Goal: Task Accomplishment & Management: Manage account settings

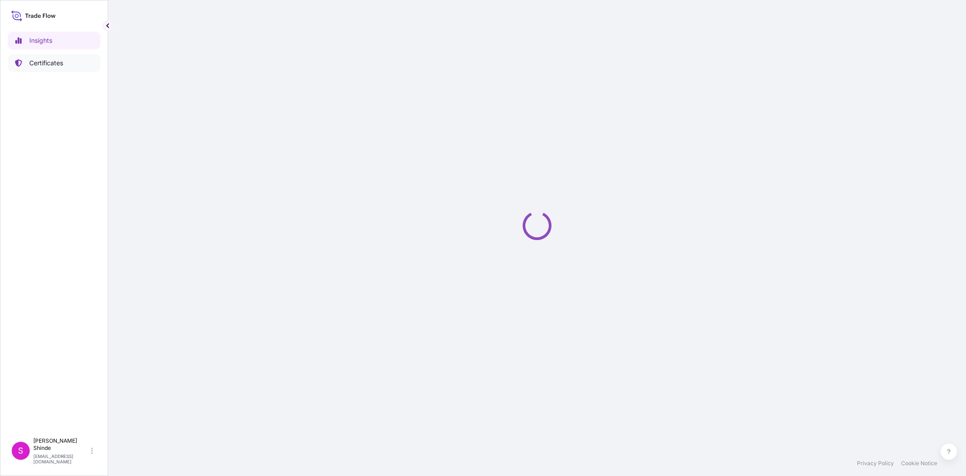
click at [38, 64] on p "Certificates" at bounding box center [46, 63] width 34 height 9
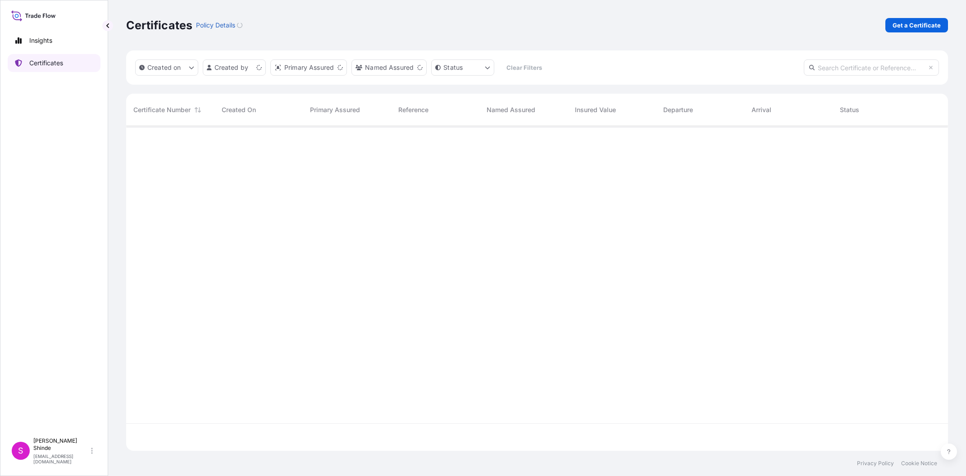
scroll to position [330, 822]
click at [907, 64] on input "text" at bounding box center [871, 67] width 135 height 16
paste input "5013139918"
type input "5013139918"
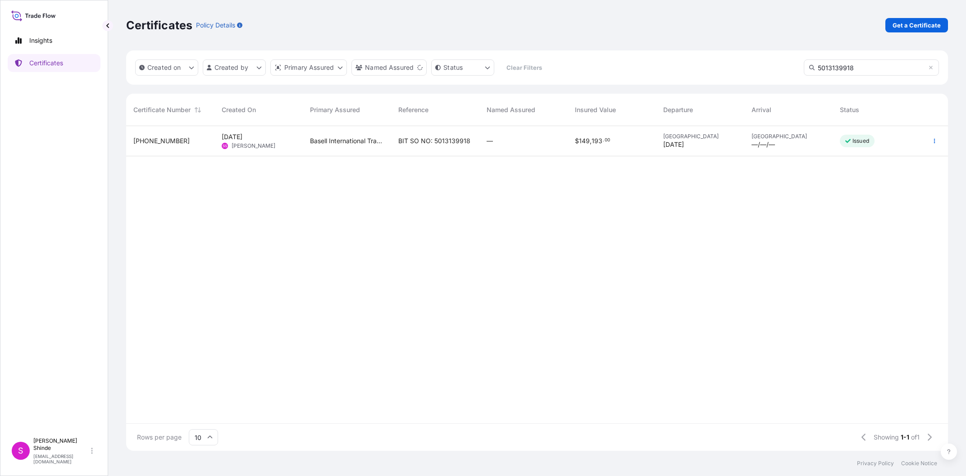
click at [861, 139] on p "Issued" at bounding box center [860, 140] width 17 height 7
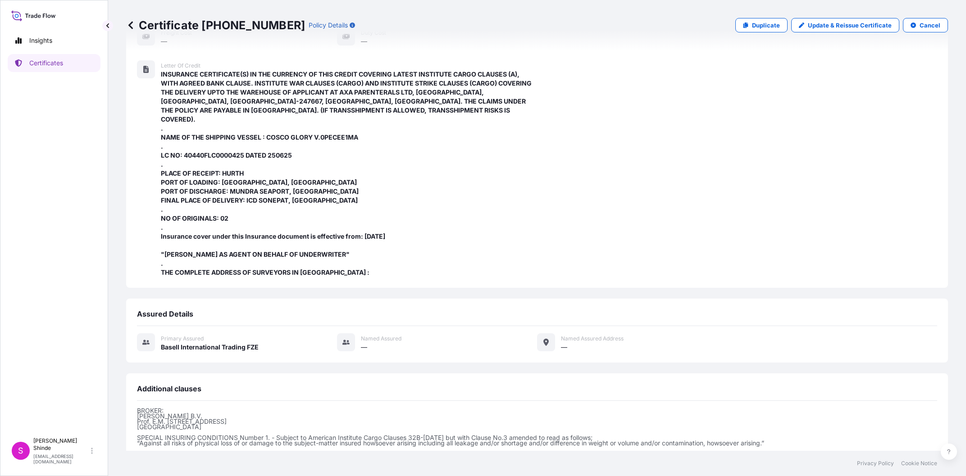
scroll to position [298, 0]
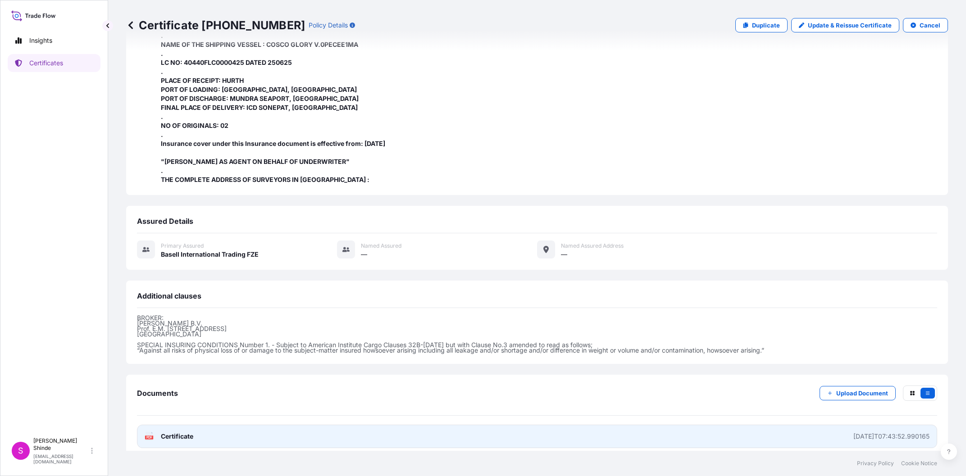
click at [230, 438] on link "PDF Certificate [DATE]T07:43:52.990165" at bounding box center [537, 436] width 800 height 23
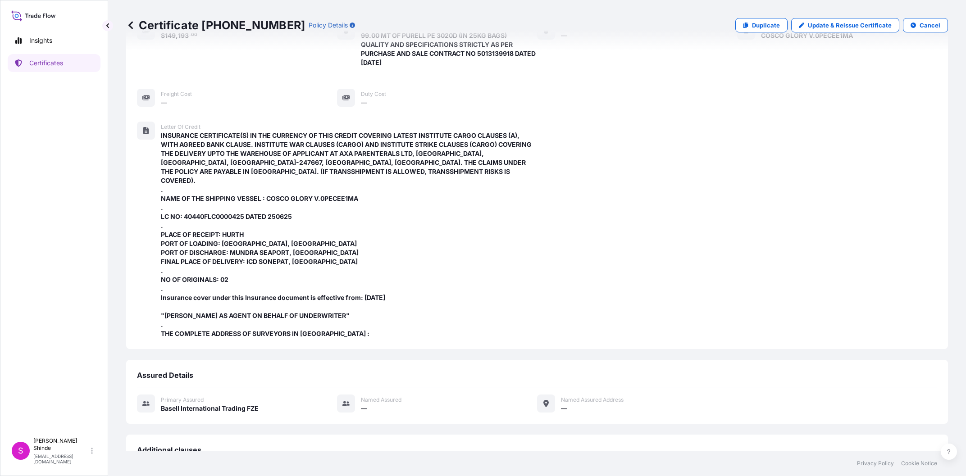
scroll to position [0, 0]
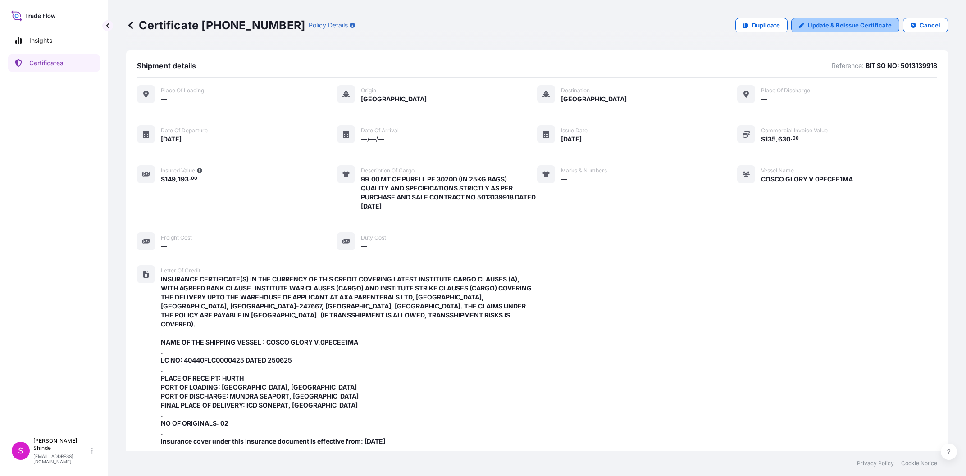
click at [853, 30] on p "Update & Reissue Certificate" at bounding box center [850, 25] width 84 height 9
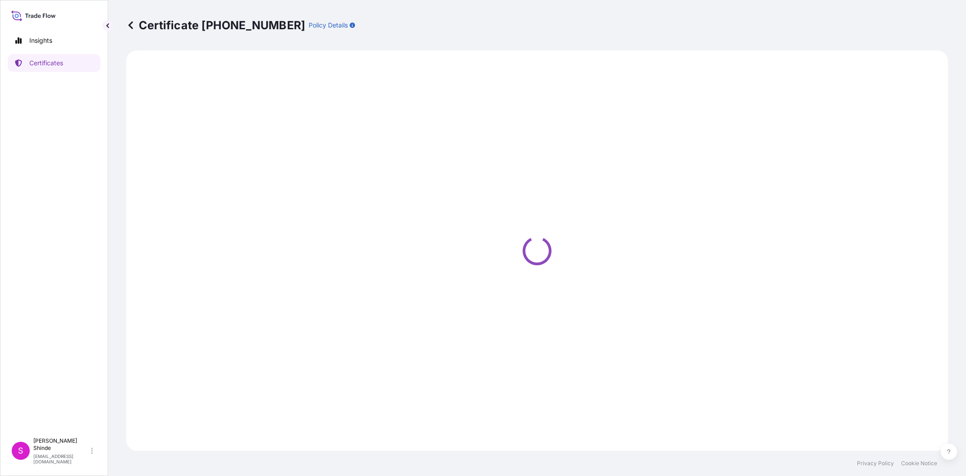
select select "Sea"
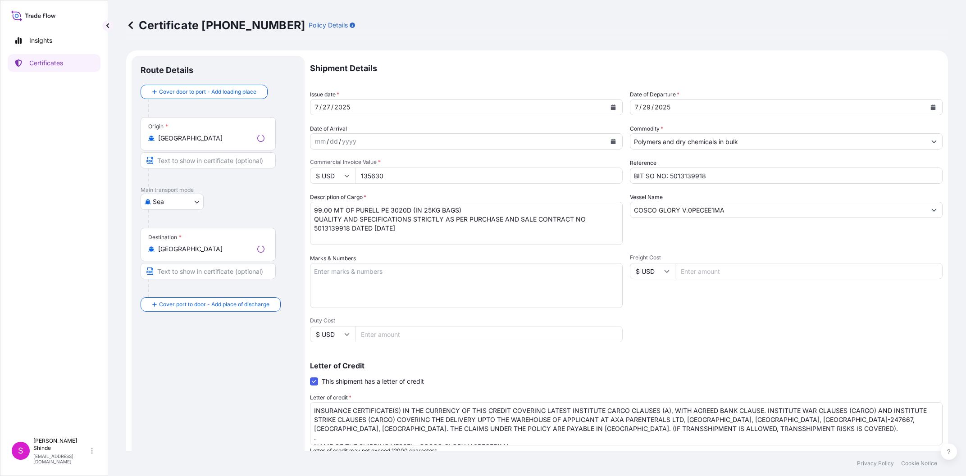
select select "32039"
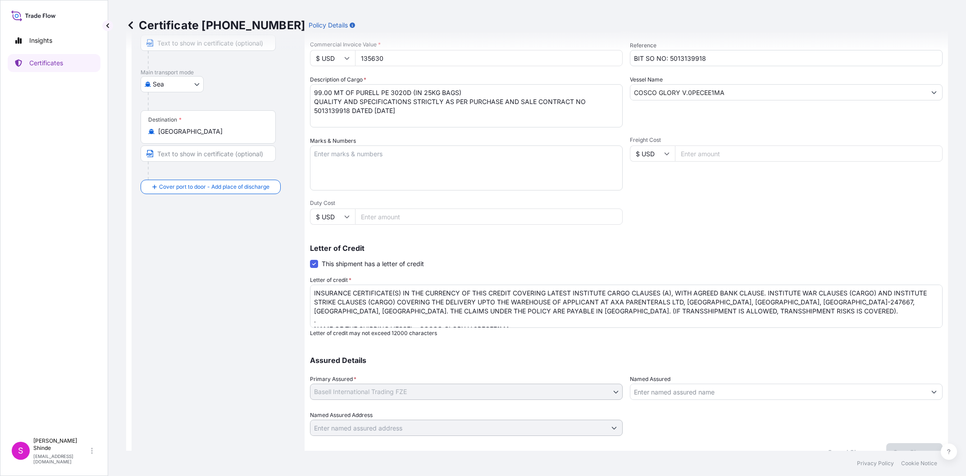
scroll to position [128, 0]
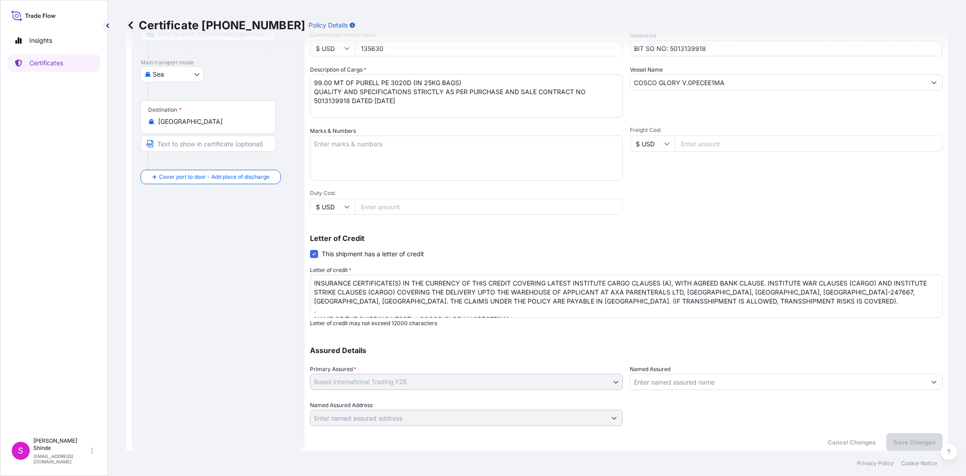
click at [510, 309] on textarea "INSURANCE CERTIFICATE(S) IN THE CURRENCY OF THIS CREDIT COVERING LATEST INSTITU…" at bounding box center [626, 296] width 633 height 43
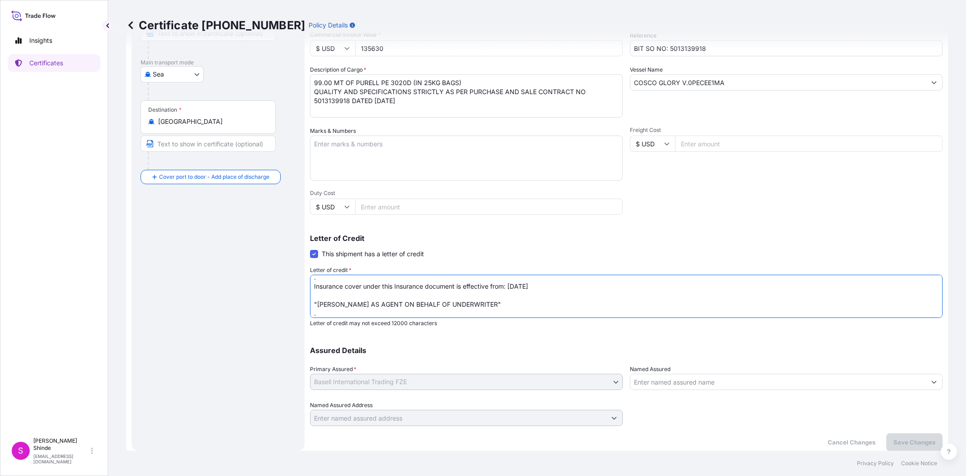
scroll to position [141, 0]
paste textarea "[PERSON_NAME] - Manager [PERSON_NAME] Surveyors and Adjusters Pvt Ltd [STREET_A…"
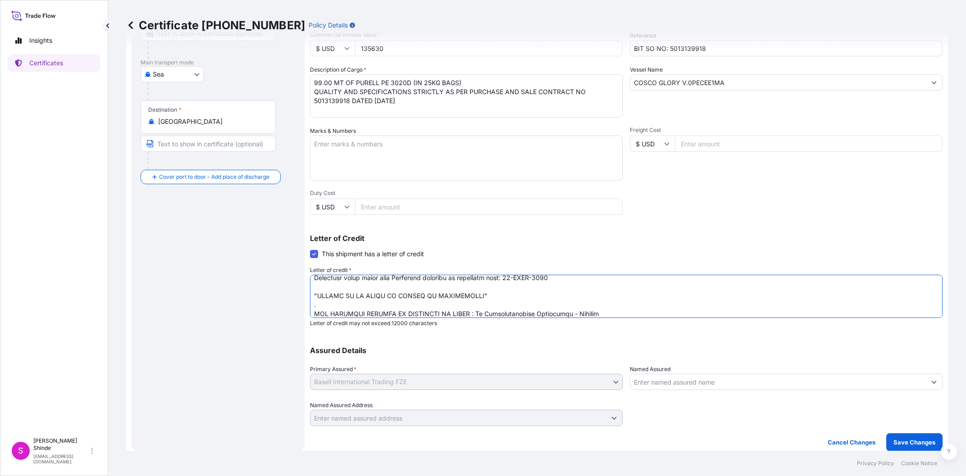
scroll to position [177, 0]
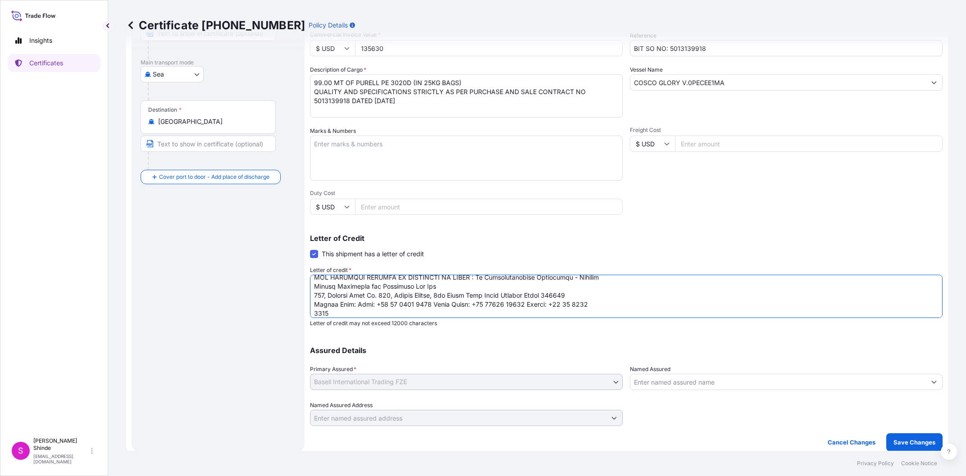
click at [491, 288] on textarea "INSURANCE CERTIFICATE(S) IN THE CURRENCY OF THIS CREDIT COVERING LATEST INSTITU…" at bounding box center [626, 296] width 633 height 43
click at [477, 276] on textarea "INSURANCE CERTIFICATE(S) IN THE CURRENCY OF THIS CREDIT COVERING LATEST INSTITU…" at bounding box center [626, 296] width 633 height 43
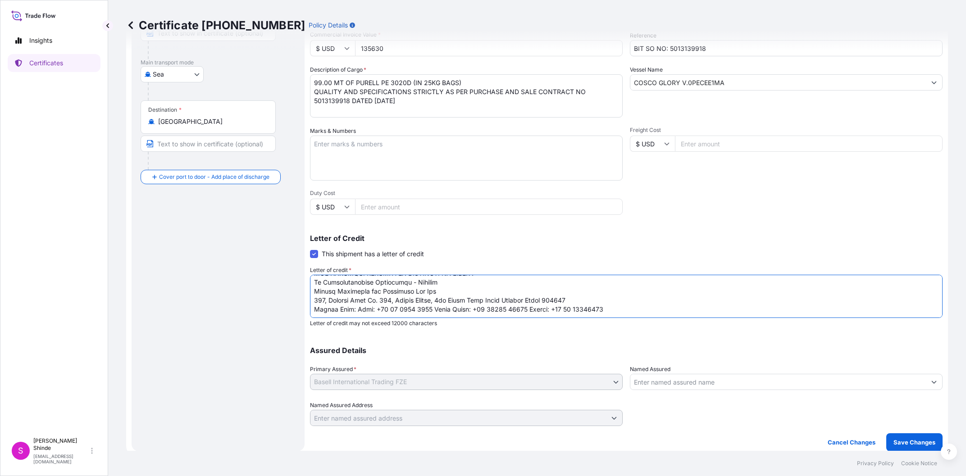
scroll to position [181, 0]
type textarea "INSURANCE CERTIFICATE(S) IN THE CURRENCY OF THIS CREDIT COVERING LATEST INSTITU…"
click at [909, 446] on p "Save Changes" at bounding box center [914, 442] width 42 height 9
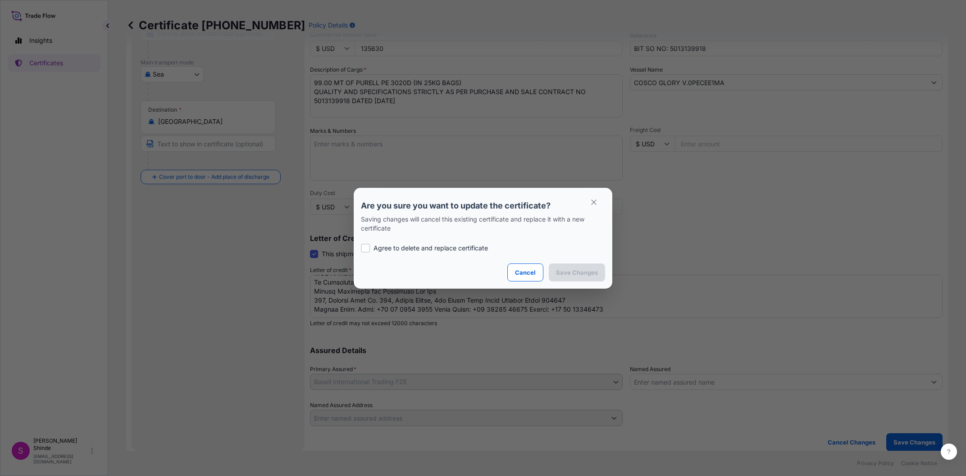
click at [389, 250] on p "Agree to delete and replace certificate" at bounding box center [431, 248] width 114 height 9
checkbox input "true"
click at [590, 268] on button "Save Changes" at bounding box center [577, 273] width 56 height 18
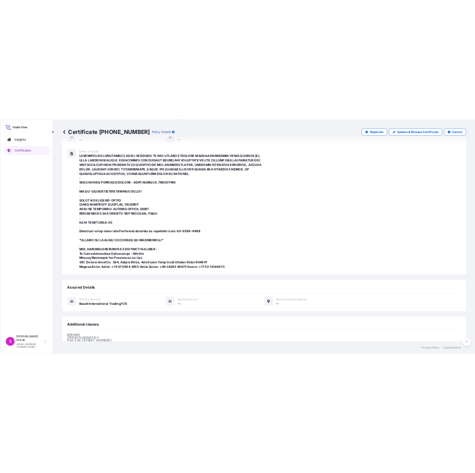
scroll to position [334, 0]
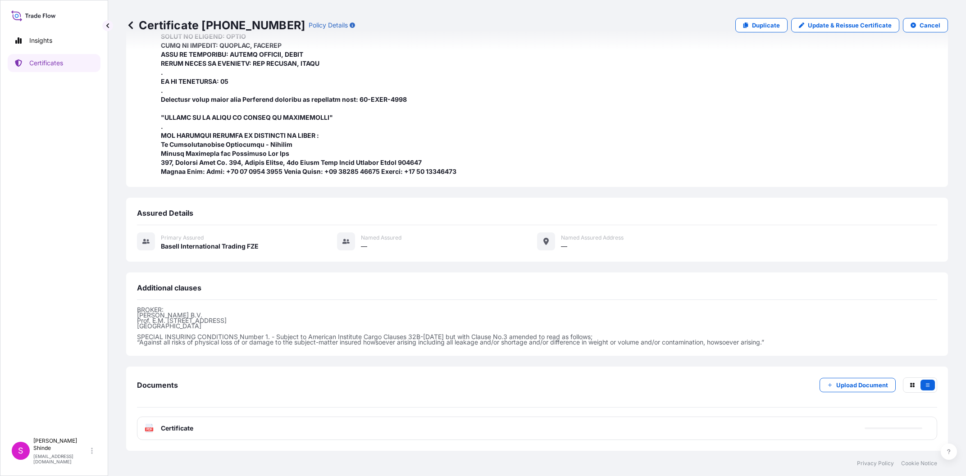
click at [174, 425] on span "Certificate" at bounding box center [177, 428] width 32 height 9
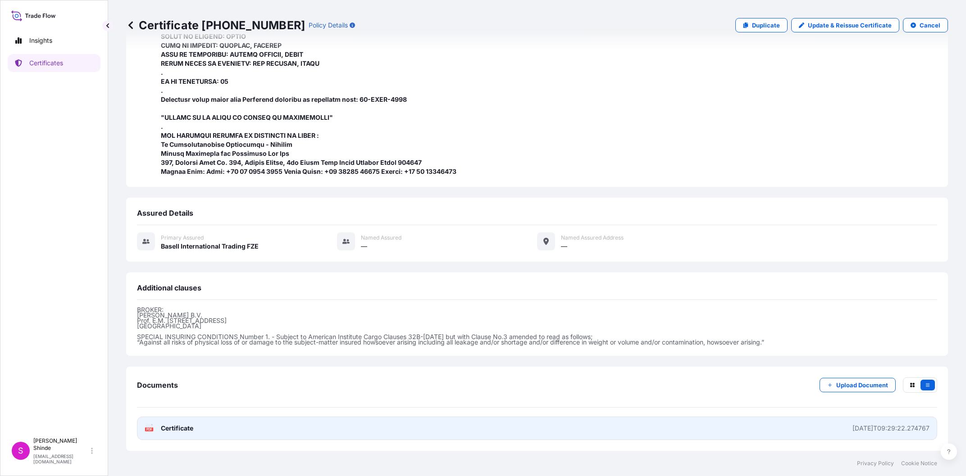
click at [182, 436] on link "PDF Certificate [DATE]T09:29:22.274767" at bounding box center [537, 428] width 800 height 23
